Goal: Navigation & Orientation: Find specific page/section

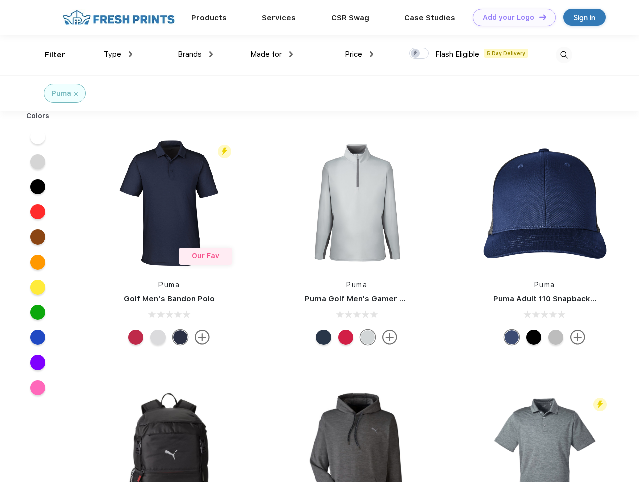
scroll to position [1, 0]
click at [511, 17] on link "Add your Logo Design Tool" at bounding box center [514, 18] width 83 height 18
click at [0, 0] on div "Design Tool" at bounding box center [0, 0] width 0 height 0
click at [538, 17] on link "Add your Logo Design Tool" at bounding box center [514, 18] width 83 height 18
click at [48, 55] on div "Filter" at bounding box center [55, 55] width 21 height 12
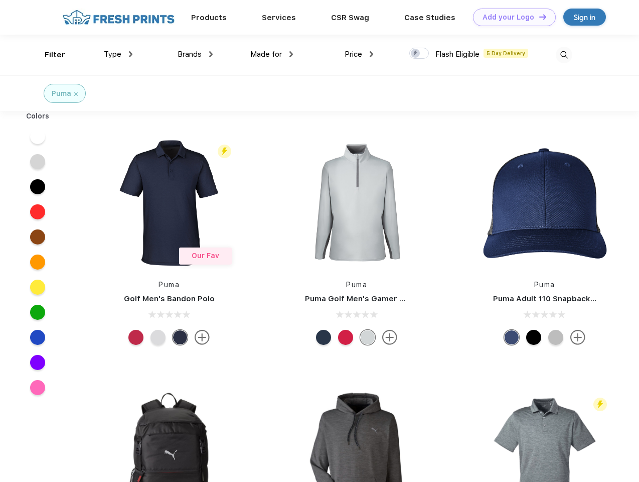
click at [118, 54] on span "Type" at bounding box center [113, 54] width 18 height 9
click at [195, 54] on span "Brands" at bounding box center [190, 54] width 24 height 9
click at [272, 54] on span "Made for" at bounding box center [266, 54] width 32 height 9
click at [359, 54] on span "Price" at bounding box center [354, 54] width 18 height 9
click at [420, 54] on div at bounding box center [420, 53] width 20 height 11
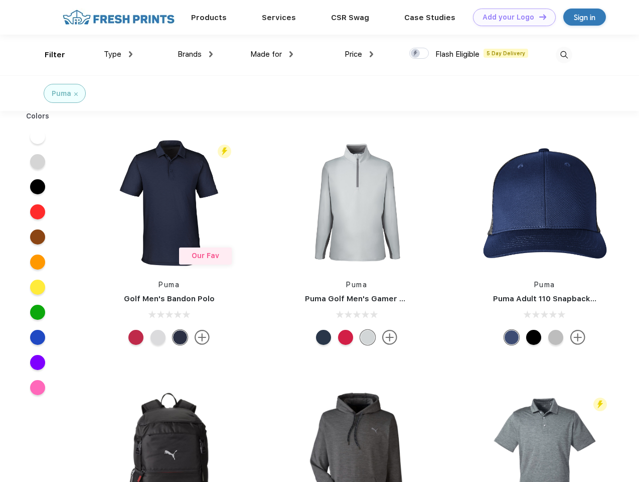
click at [416, 54] on input "checkbox" at bounding box center [413, 50] width 7 height 7
click at [564, 55] on img at bounding box center [564, 55] width 17 height 17
